Goal: Information Seeking & Learning: Understand process/instructions

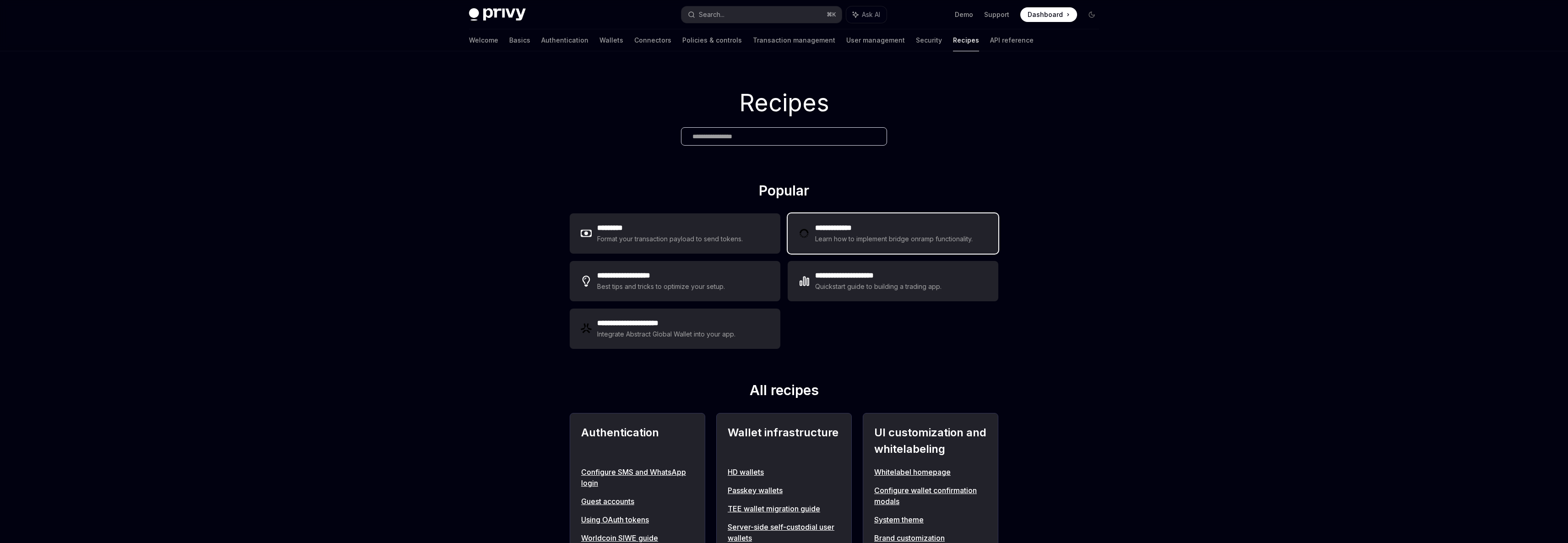
click at [923, 230] on h2 "**********" at bounding box center [895, 228] width 160 height 11
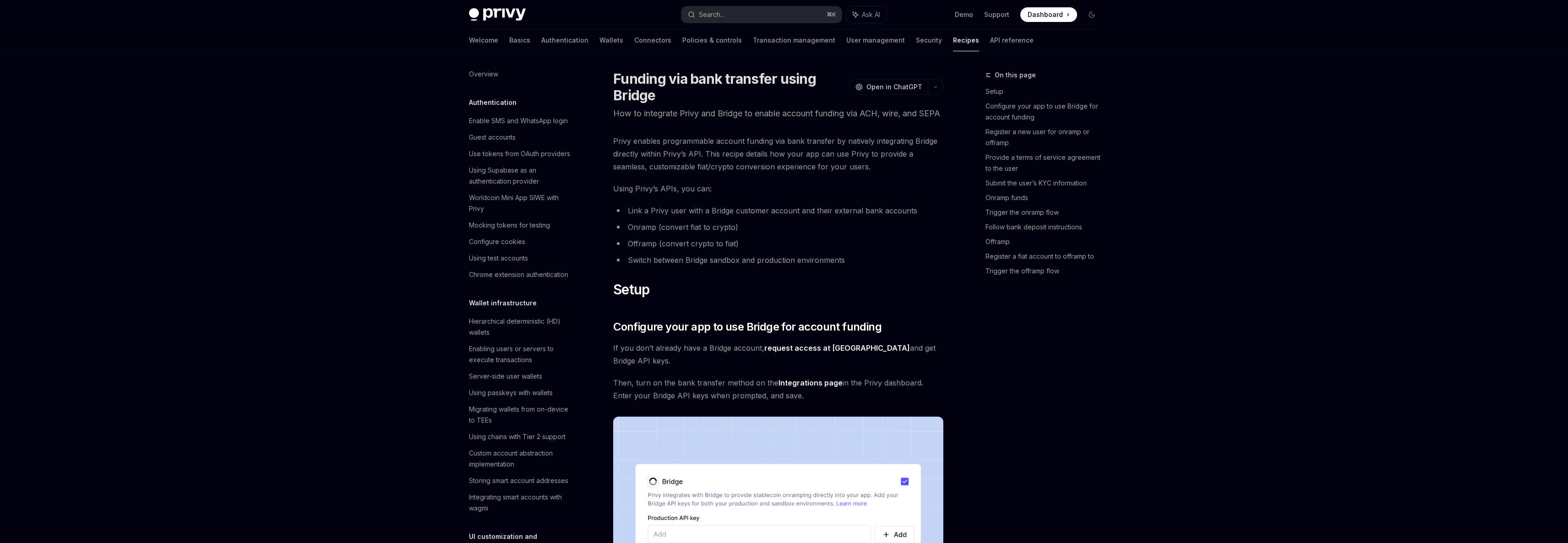
type textarea "*"
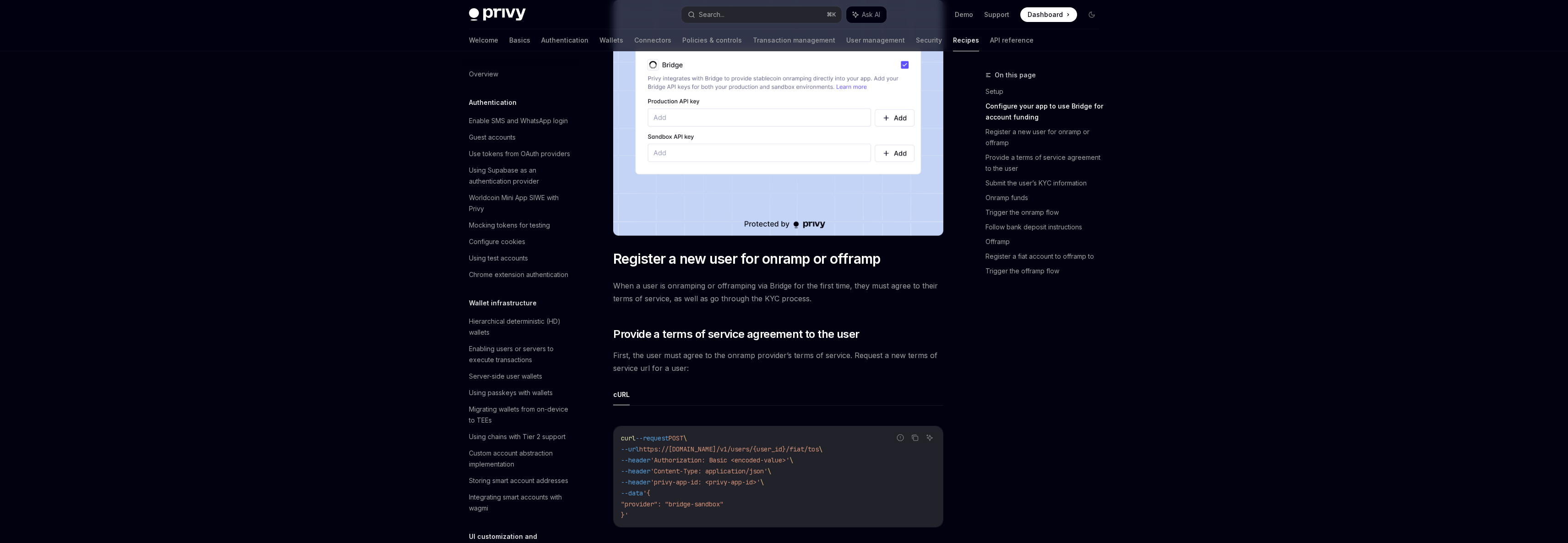
scroll to position [332, 0]
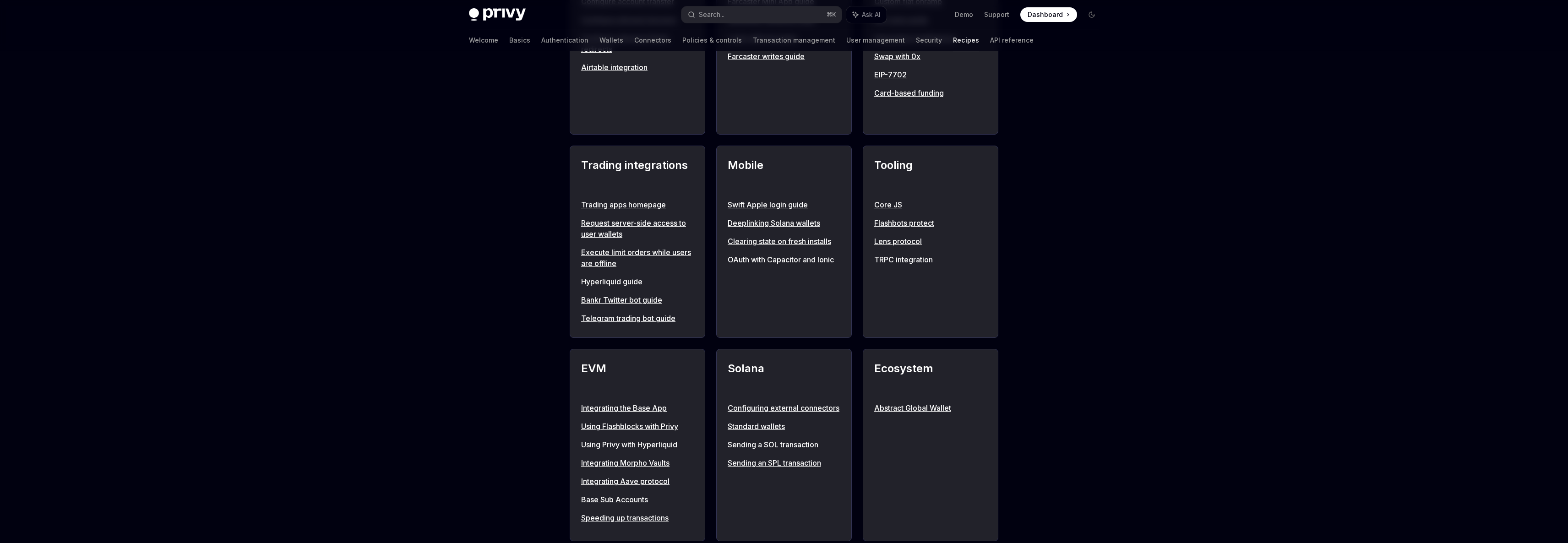
scroll to position [957, 0]
